Goal: Task Accomplishment & Management: Manage account settings

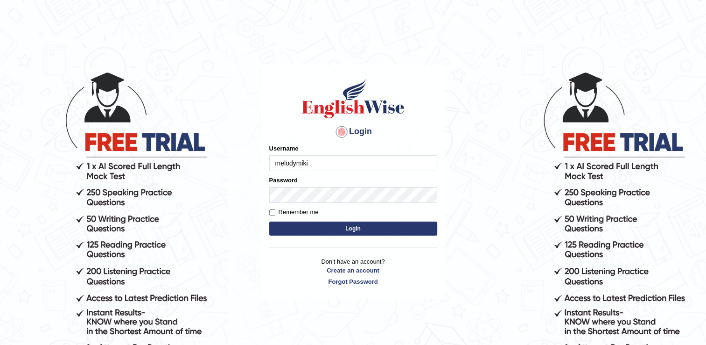
type input "melodymiki"
click at [271, 210] on input "Remember me" at bounding box center [272, 212] width 6 height 6
checkbox input "true"
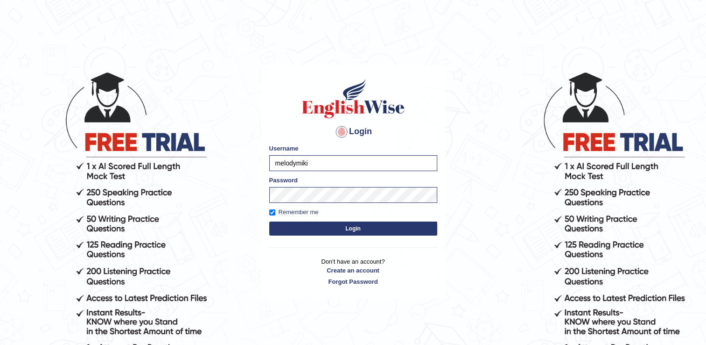
click at [349, 229] on button "Login" at bounding box center [353, 228] width 168 height 14
